Goal: Transaction & Acquisition: Purchase product/service

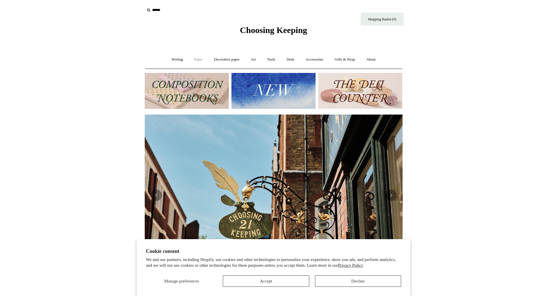
click at [199, 56] on link "Paper +" at bounding box center [198, 59] width 19 height 15
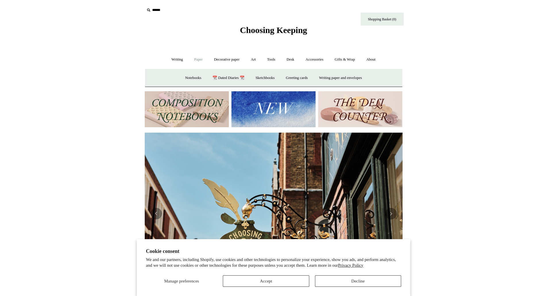
scroll to position [0, 516]
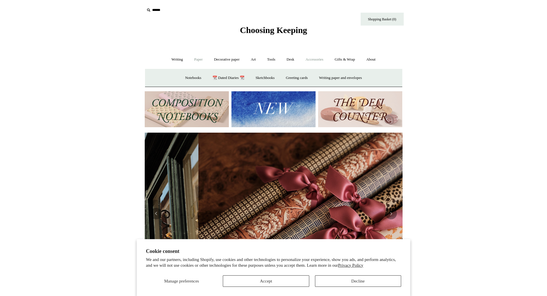
click at [313, 63] on link "Accessories +" at bounding box center [314, 59] width 28 height 15
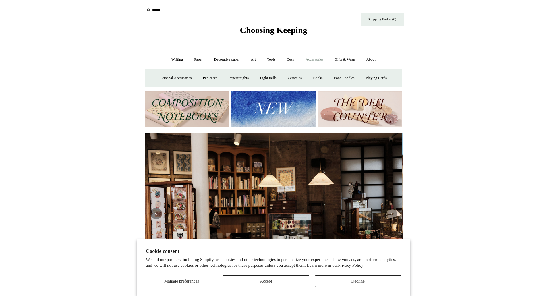
scroll to position [0, 0]
click at [232, 78] on link "Paperweights +" at bounding box center [238, 77] width 30 height 15
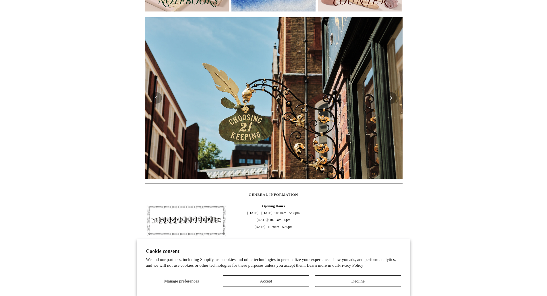
scroll to position [144, 0]
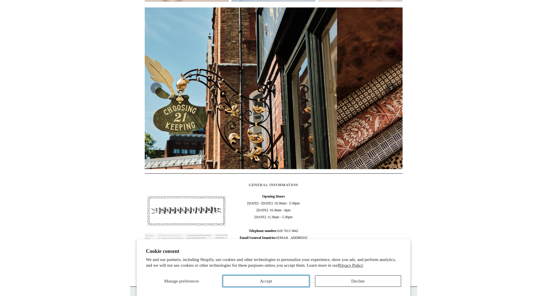
drag, startPoint x: 286, startPoint y: 281, endPoint x: 299, endPoint y: 281, distance: 12.4
click at [286, 280] on button "Accept" at bounding box center [266, 280] width 86 height 11
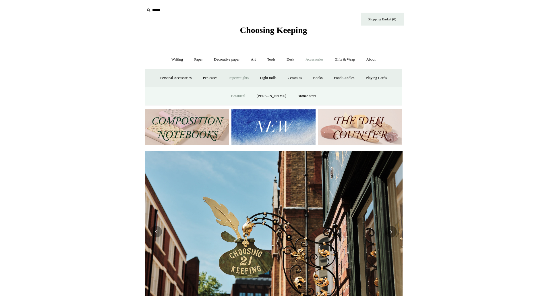
scroll to position [0, 258]
click at [247, 95] on link "Botanical" at bounding box center [238, 95] width 25 height 15
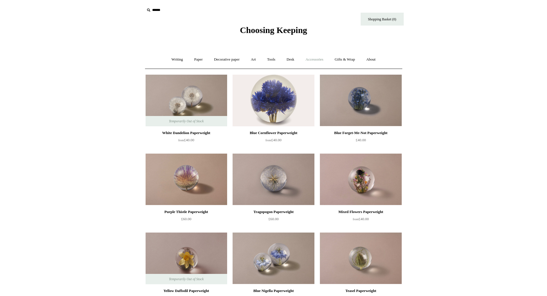
click at [323, 59] on link "Accessories +" at bounding box center [314, 59] width 28 height 15
